Goal: Leave review/rating

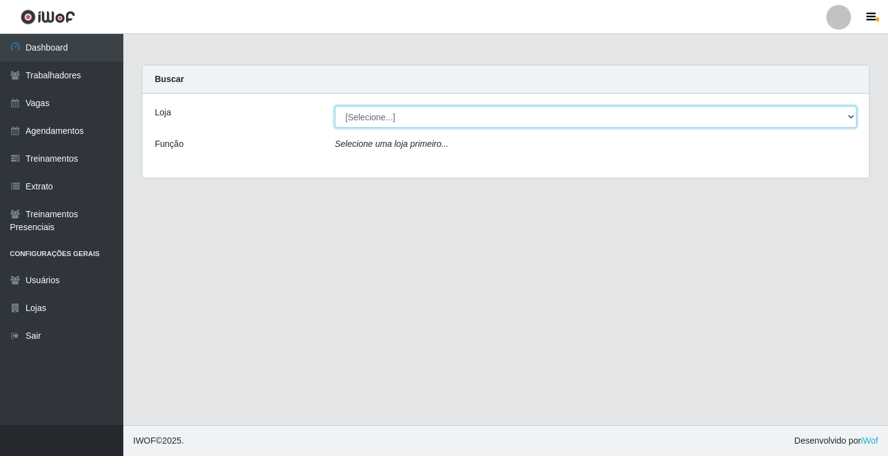
click at [351, 126] on select "[Selecione...] Edilicya Supermercado" at bounding box center [596, 117] width 522 height 22
select select "460"
click at [335, 106] on select "[Selecione...] Edilicya Supermercado" at bounding box center [596, 117] width 522 height 22
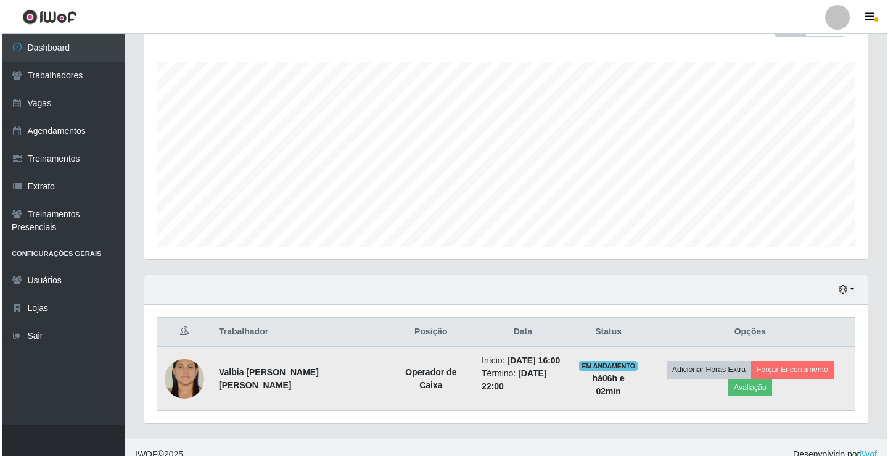
scroll to position [199, 0]
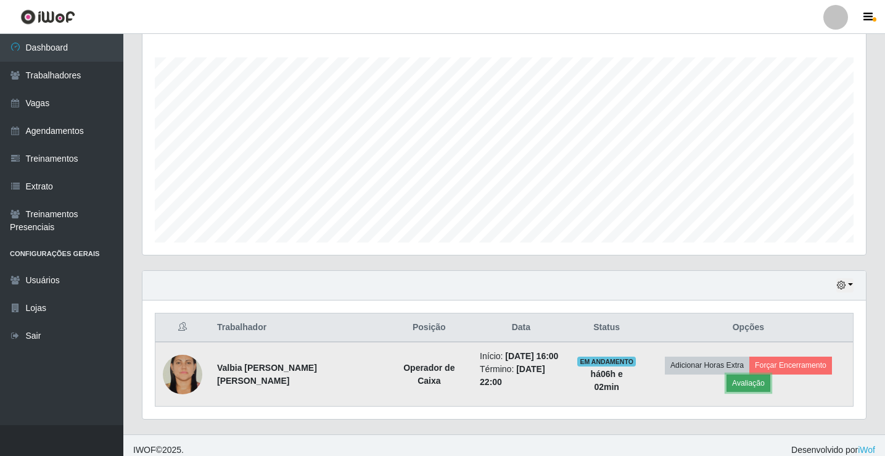
click at [770, 374] on button "Avaliação" at bounding box center [748, 382] width 44 height 17
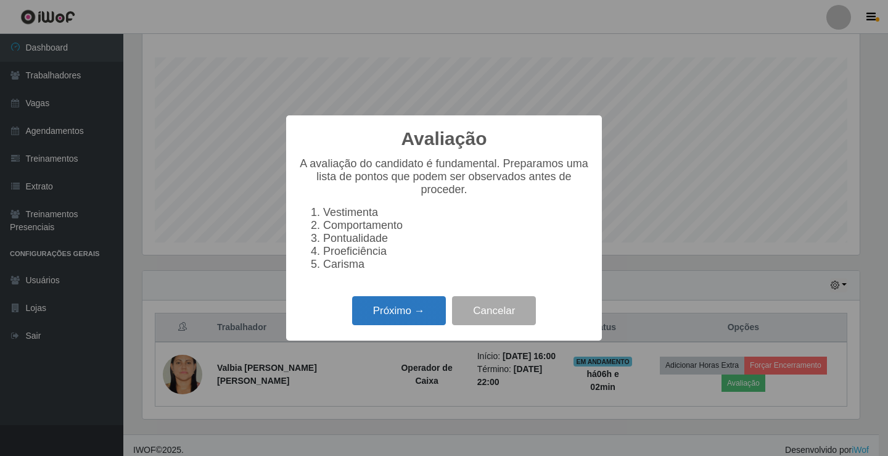
click at [421, 318] on button "Próximo →" at bounding box center [399, 310] width 94 height 29
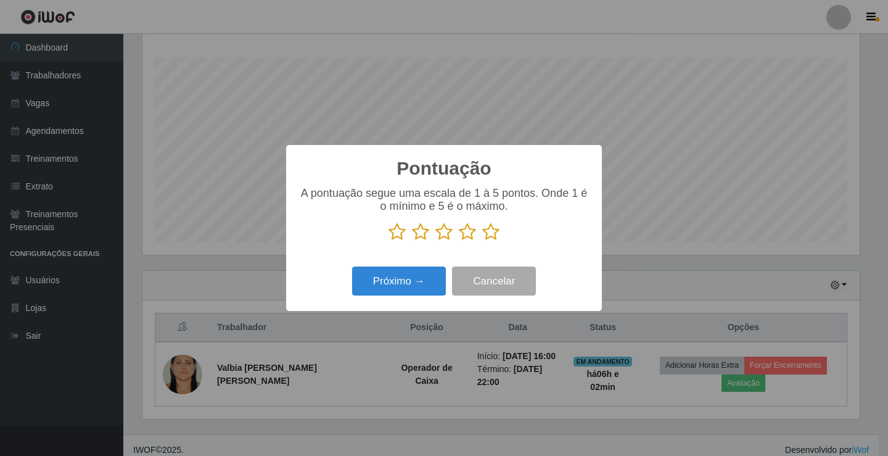
scroll to position [616265, 615804]
drag, startPoint x: 499, startPoint y: 233, endPoint x: 467, endPoint y: 233, distance: 31.4
click at [498, 233] on icon at bounding box center [490, 232] width 17 height 18
click at [482, 241] on input "radio" at bounding box center [482, 241] width 0 height 0
click at [388, 293] on button "Próximo →" at bounding box center [399, 280] width 94 height 29
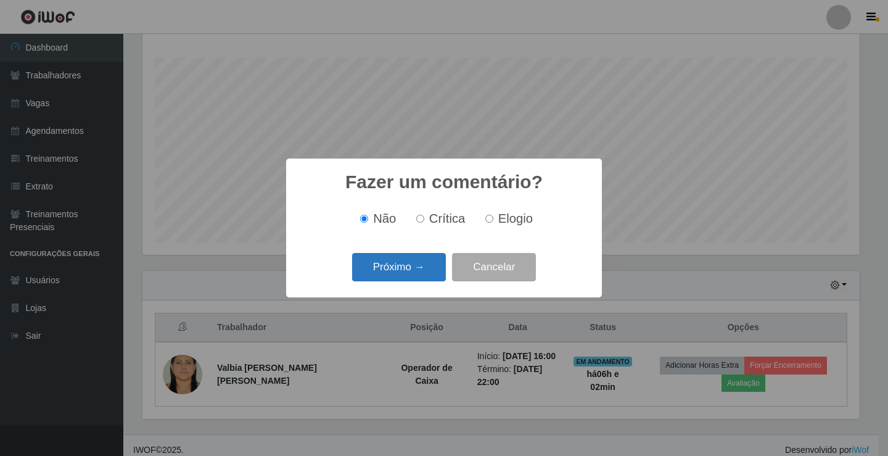
click at [417, 258] on button "Próximo →" at bounding box center [399, 267] width 94 height 29
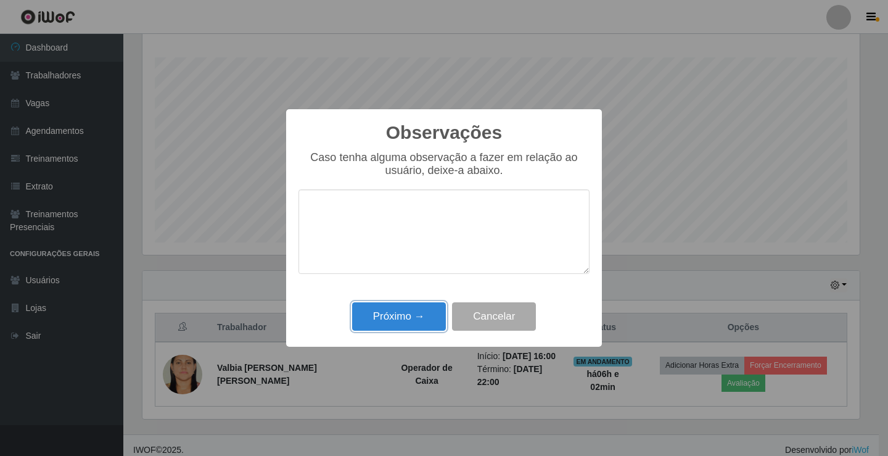
drag, startPoint x: 371, startPoint y: 312, endPoint x: 383, endPoint y: 332, distance: 23.3
click at [371, 312] on button "Próximo →" at bounding box center [399, 316] width 94 height 29
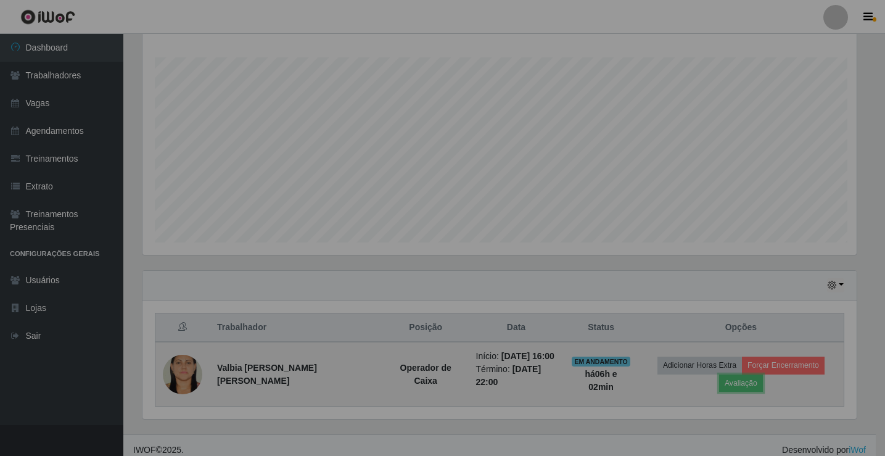
scroll to position [256, 723]
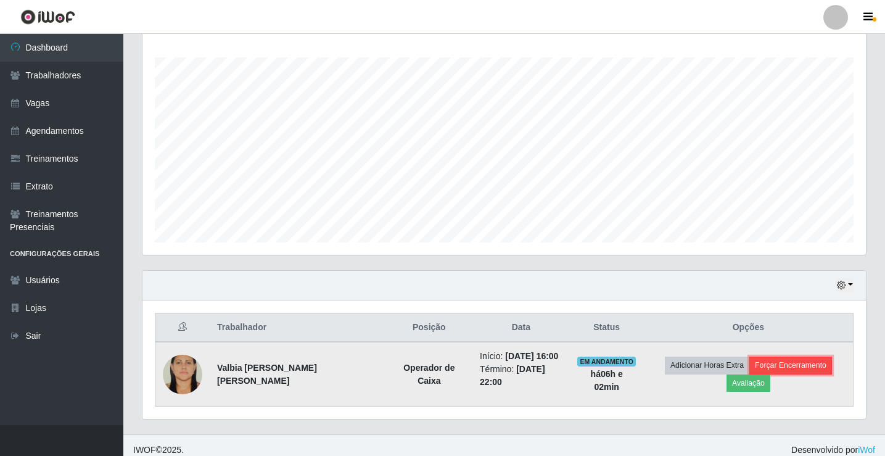
click at [749, 369] on button "Forçar Encerramento" at bounding box center [790, 364] width 83 height 17
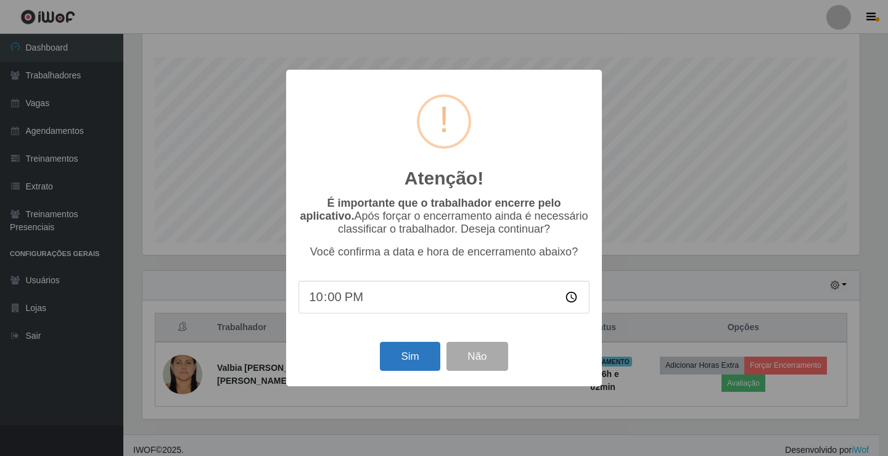
type input "22:03"
type input "22:00"
click at [402, 360] on button "Sim" at bounding box center [410, 356] width 60 height 29
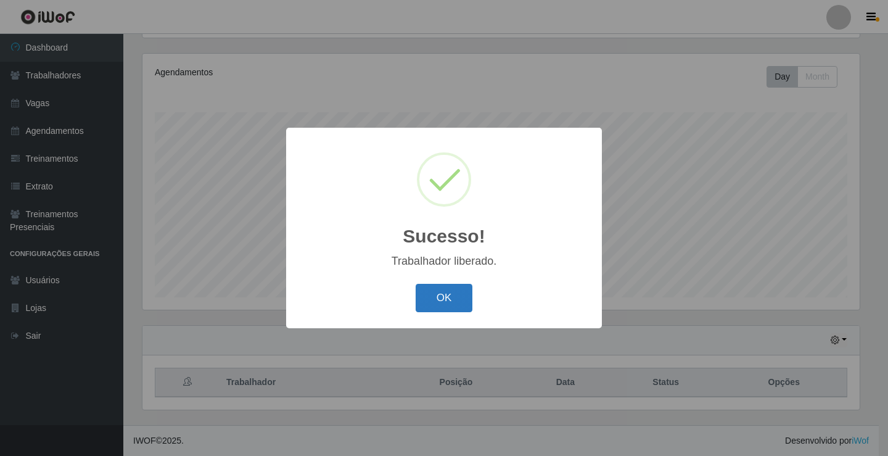
click at [453, 292] on button "OK" at bounding box center [444, 298] width 57 height 29
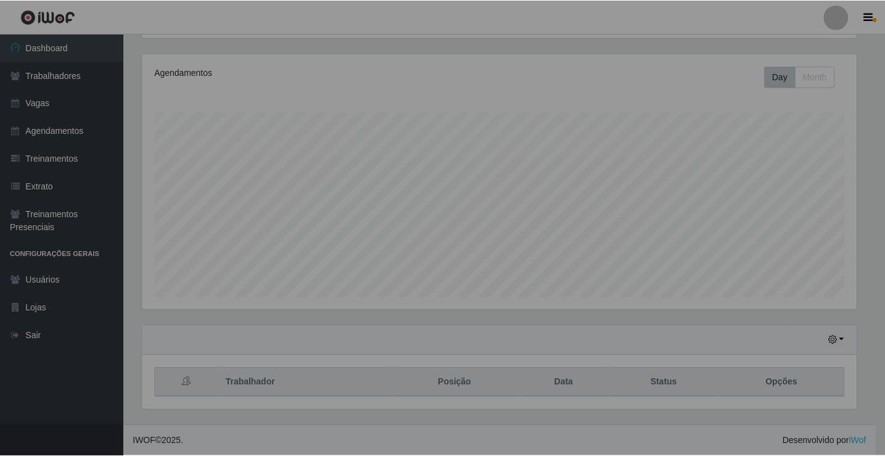
scroll to position [256, 723]
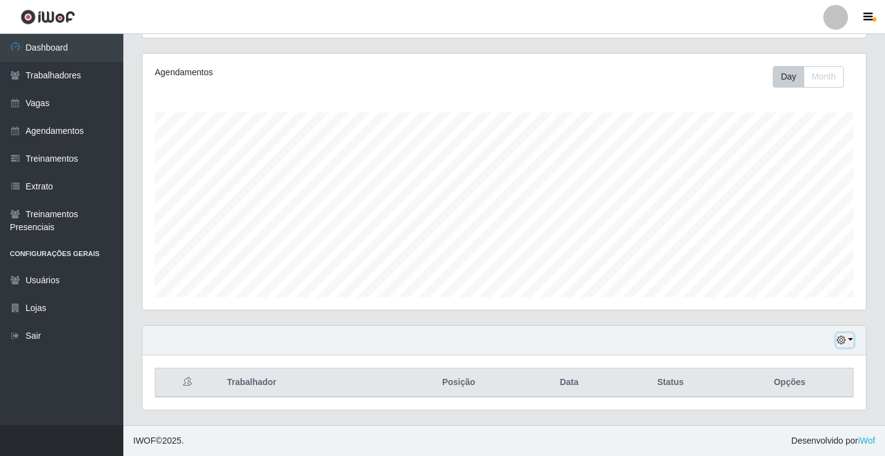
click at [851, 341] on button "button" at bounding box center [844, 340] width 17 height 14
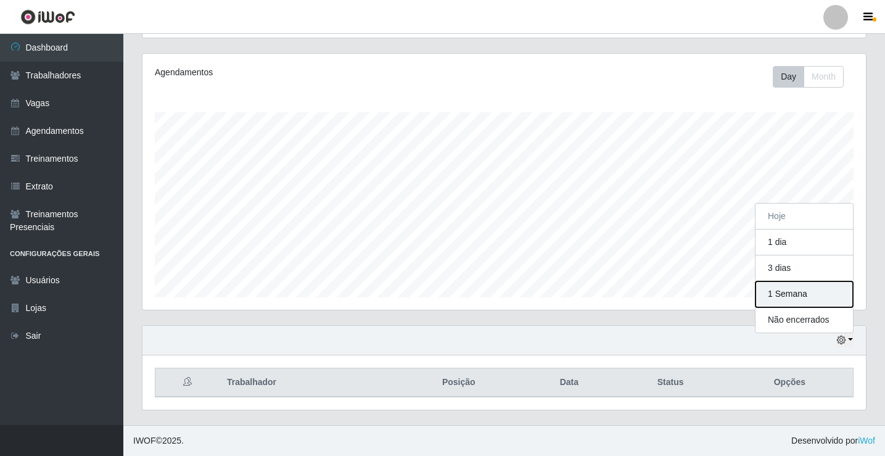
click at [809, 300] on button "1 Semana" at bounding box center [803, 294] width 97 height 26
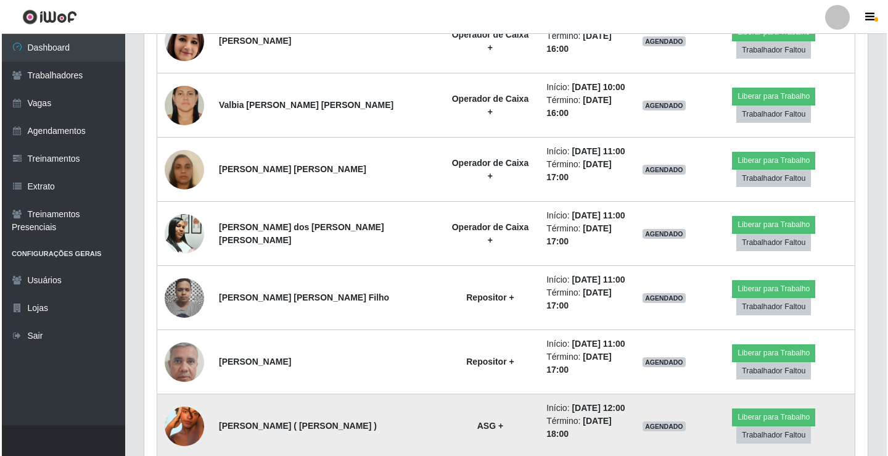
scroll to position [1130, 0]
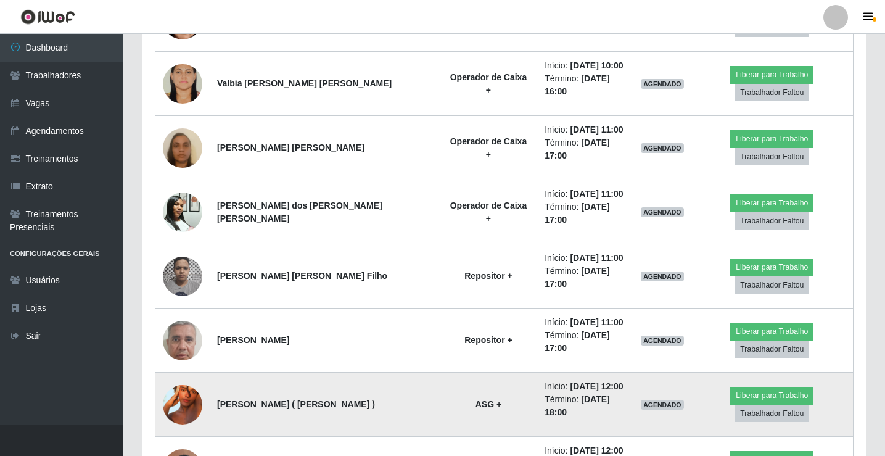
click at [170, 369] on img at bounding box center [182, 404] width 39 height 70
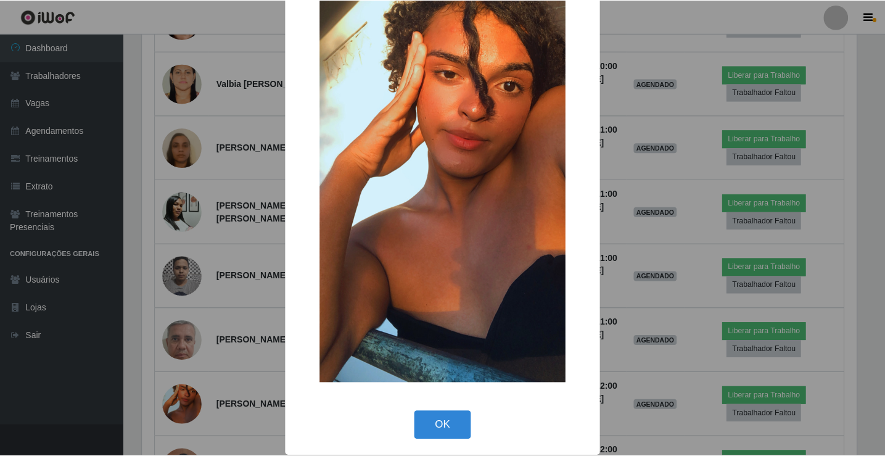
scroll to position [91, 0]
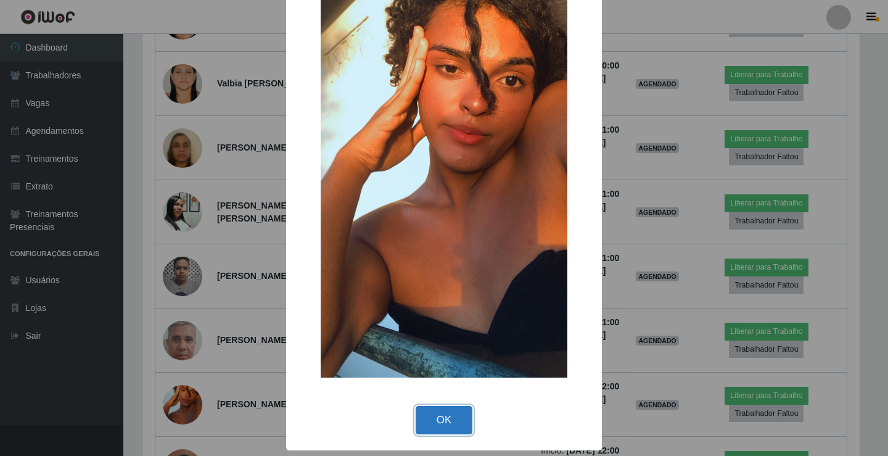
click at [416, 418] on button "OK" at bounding box center [444, 420] width 57 height 29
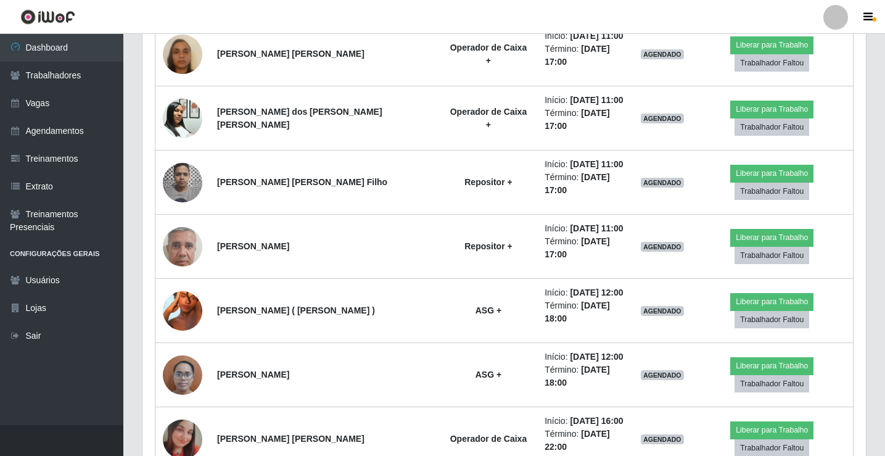
scroll to position [1241, 0]
